Goal: Information Seeking & Learning: Check status

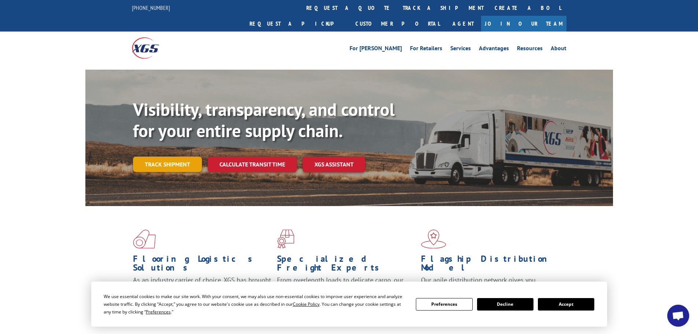
click at [158, 157] on link "Track shipment" at bounding box center [167, 164] width 69 height 15
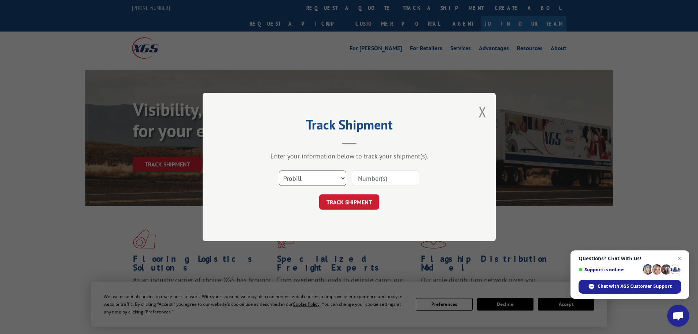
click at [343, 176] on select "Select category... Probill BOL PO" at bounding box center [312, 177] width 67 height 15
select select "bol"
click at [279, 170] on select "Select category... Probill BOL PO" at bounding box center [312, 177] width 67 height 15
click at [387, 181] on input at bounding box center [385, 177] width 67 height 15
paste input "7050676"
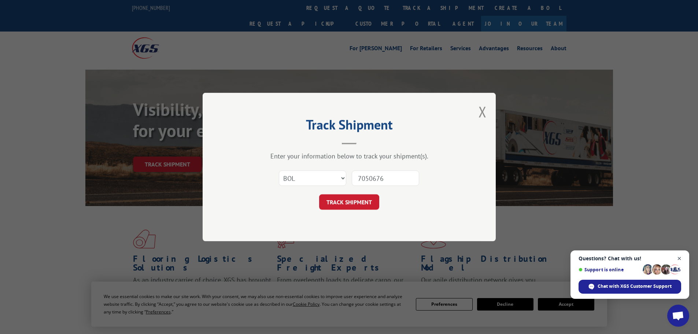
type input "7050676"
click at [681, 257] on span "Close chat" at bounding box center [679, 258] width 9 height 9
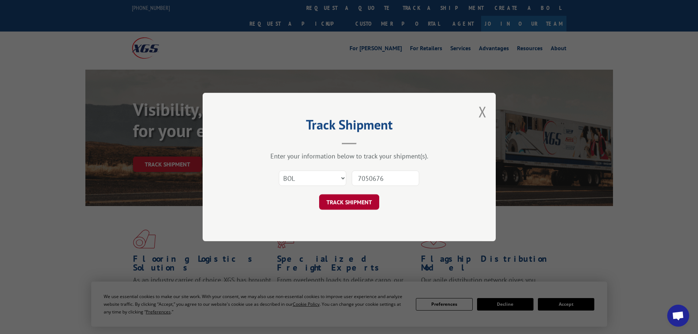
click at [347, 202] on button "TRACK SHIPMENT" at bounding box center [349, 201] width 60 height 15
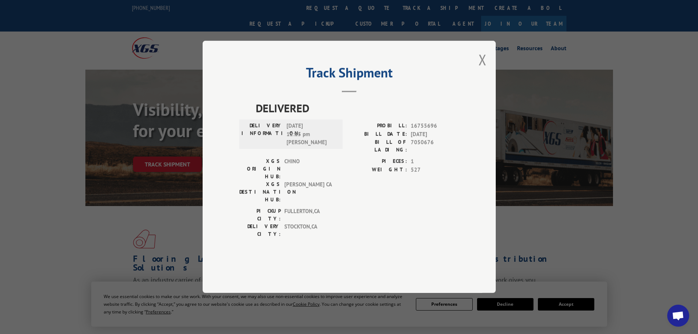
click at [482, 69] on button "Close modal" at bounding box center [483, 59] width 8 height 19
